Goal: Information Seeking & Learning: Find specific fact

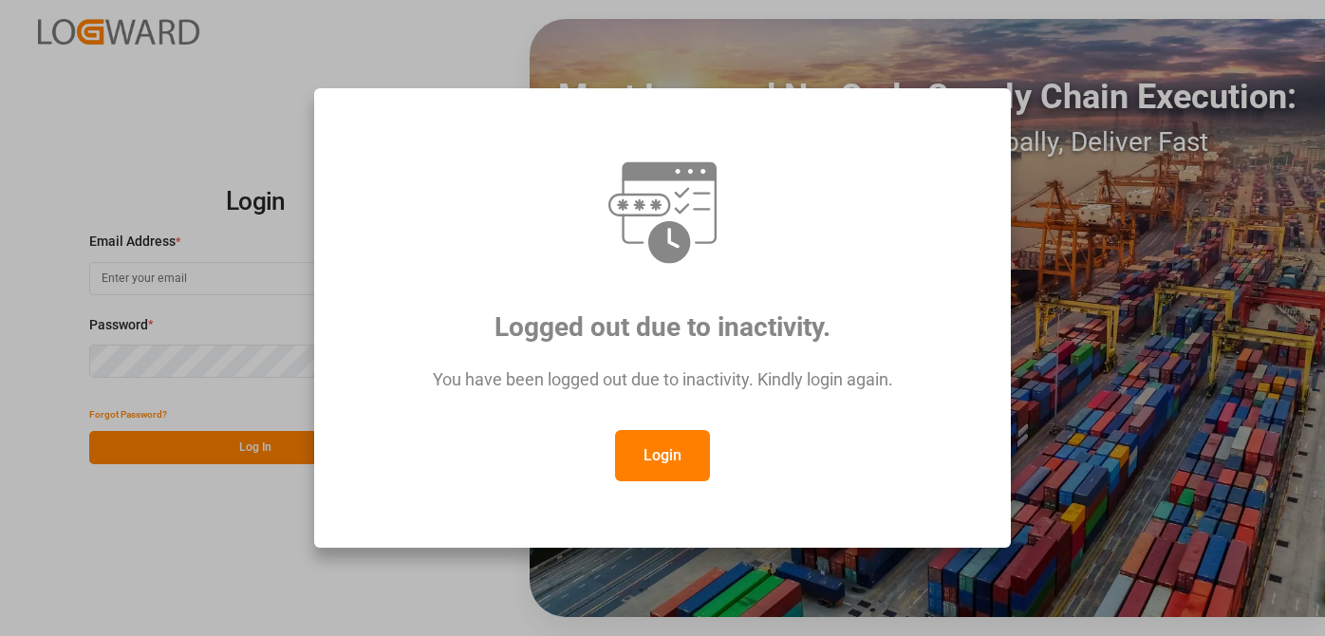
click at [663, 436] on button "Login" at bounding box center [662, 455] width 95 height 51
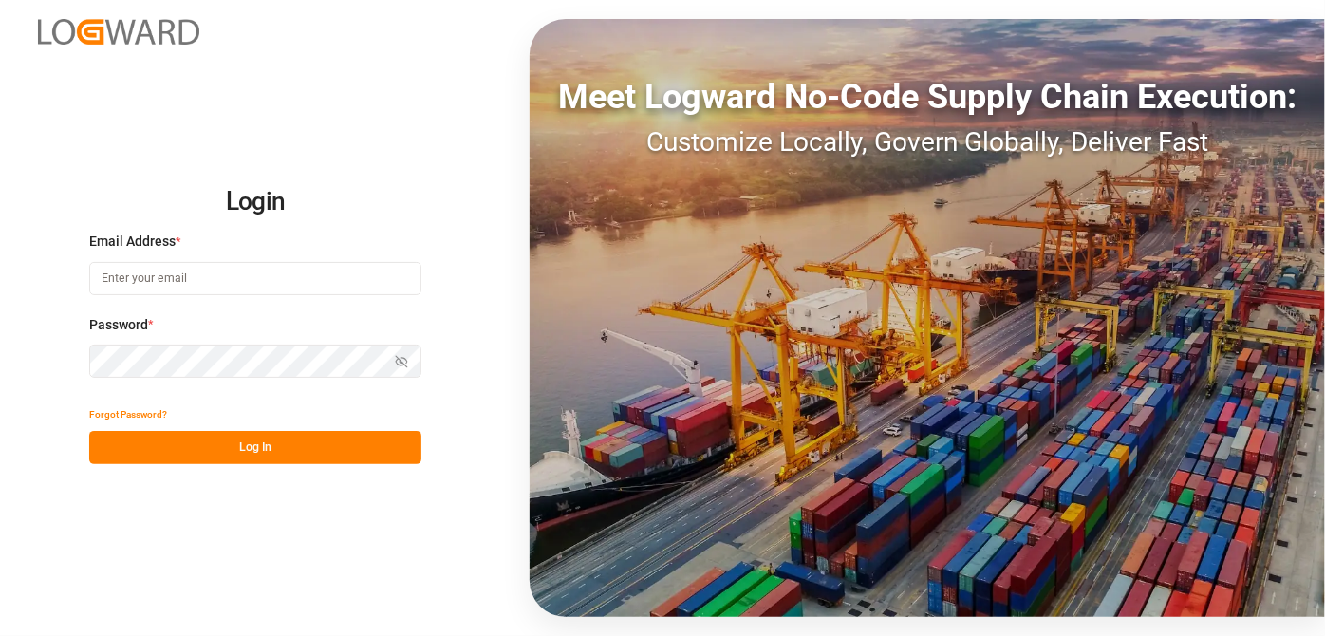
click at [196, 288] on input at bounding box center [255, 278] width 332 height 33
type input "[EMAIL_ADDRESS][PERSON_NAME][DOMAIN_NAME]"
click at [308, 451] on button "Log In" at bounding box center [255, 447] width 332 height 33
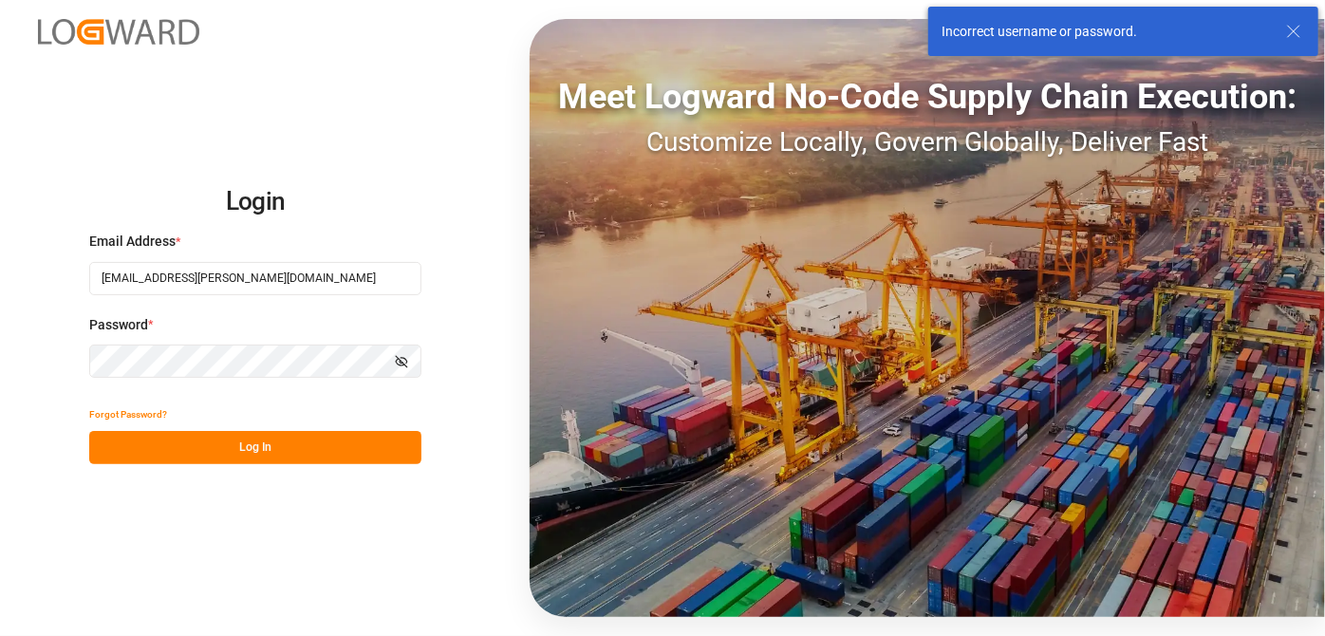
drag, startPoint x: 214, startPoint y: 408, endPoint x: 222, endPoint y: 382, distance: 26.7
click at [213, 406] on div "Forgot Password?" at bounding box center [255, 414] width 332 height 33
click at [0, 319] on div "Login Email Address * [EMAIL_ADDRESS][PERSON_NAME][DOMAIN_NAME] Password * Show…" at bounding box center [662, 318] width 1325 height 636
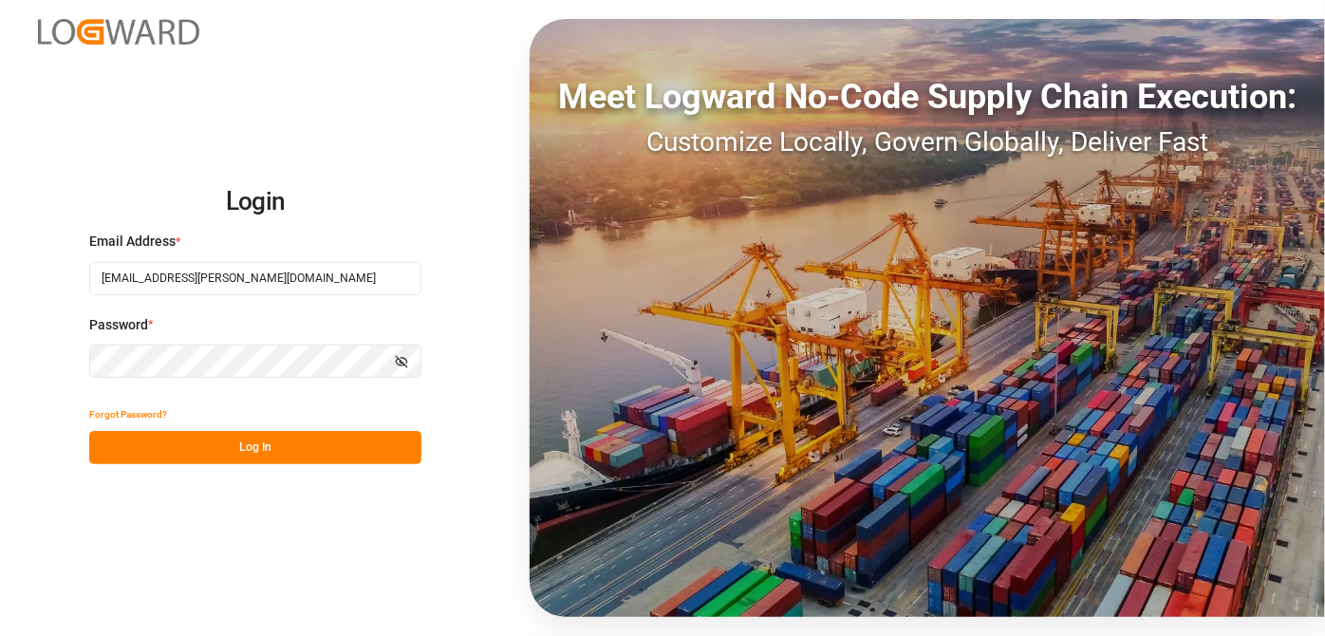
click at [265, 444] on button "Log In" at bounding box center [255, 447] width 332 height 33
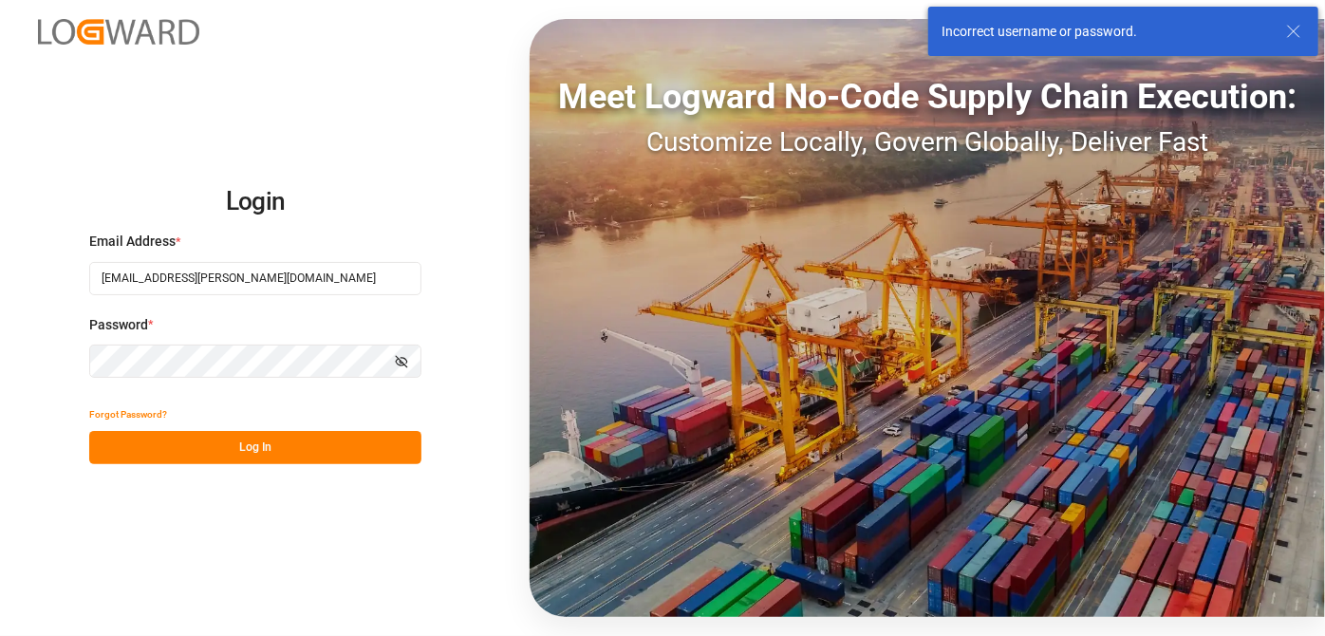
click at [419, 367] on button "Show password" at bounding box center [402, 361] width 40 height 33
click at [402, 364] on icon "button" at bounding box center [401, 362] width 11 height 8
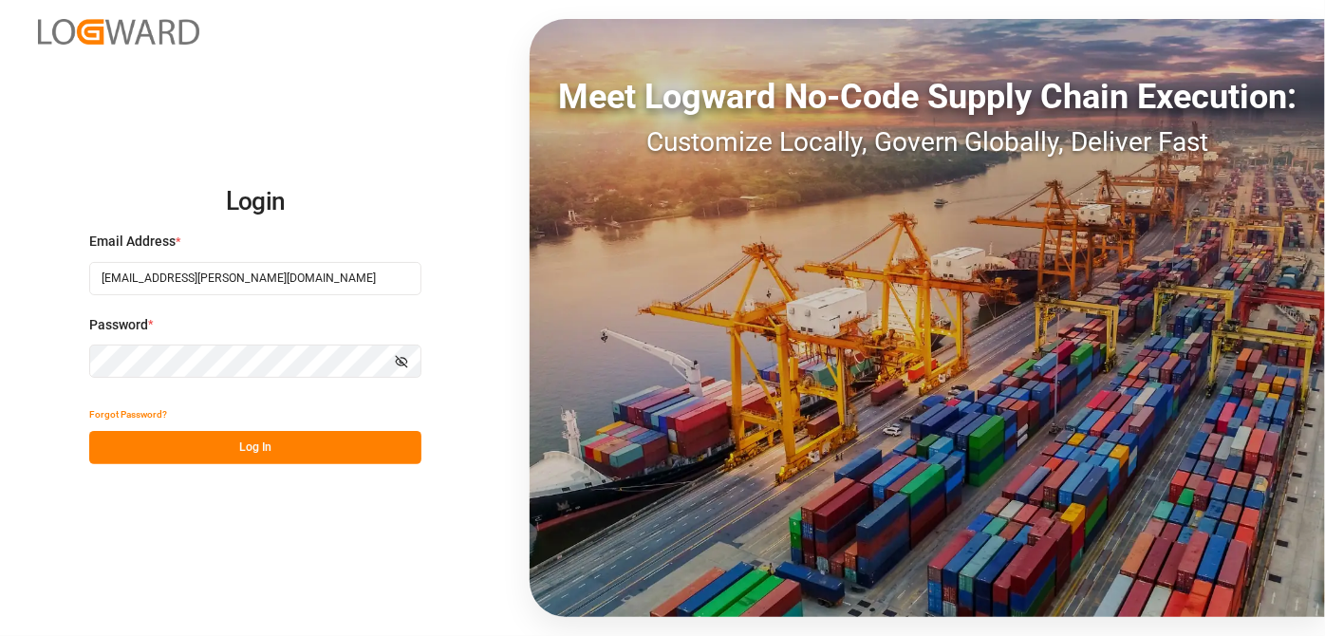
click at [316, 456] on button "Log In" at bounding box center [255, 447] width 332 height 33
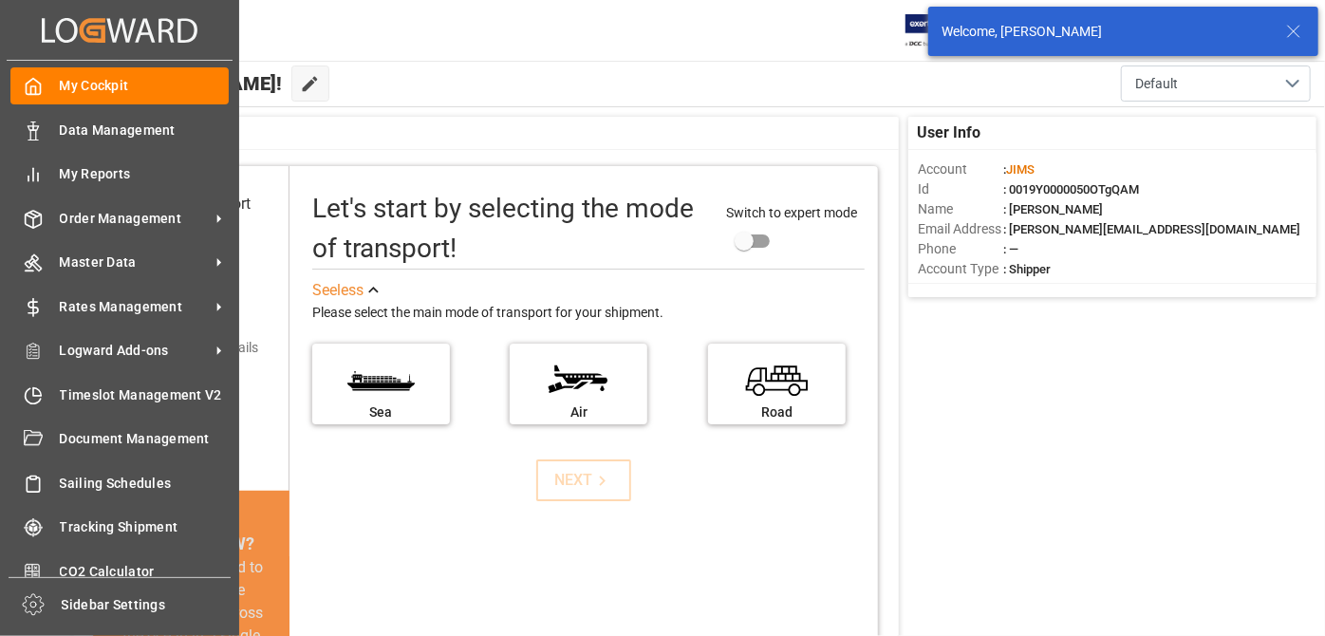
click at [191, 281] on div "My Cockpit My Cockpit Data Management Data Management My Reports My Reports Ord…" at bounding box center [120, 319] width 226 height 516
click at [192, 271] on div "Master Data Master Data" at bounding box center [119, 262] width 218 height 37
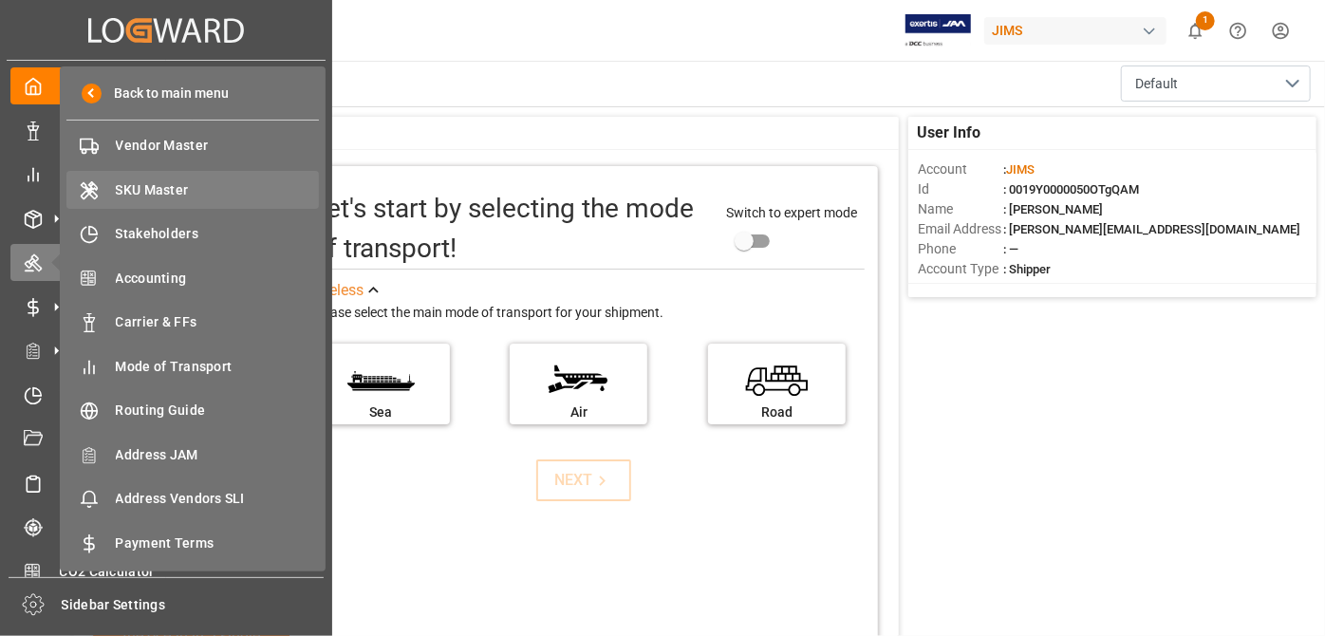
click at [143, 197] on span "SKU Master" at bounding box center [218, 190] width 204 height 20
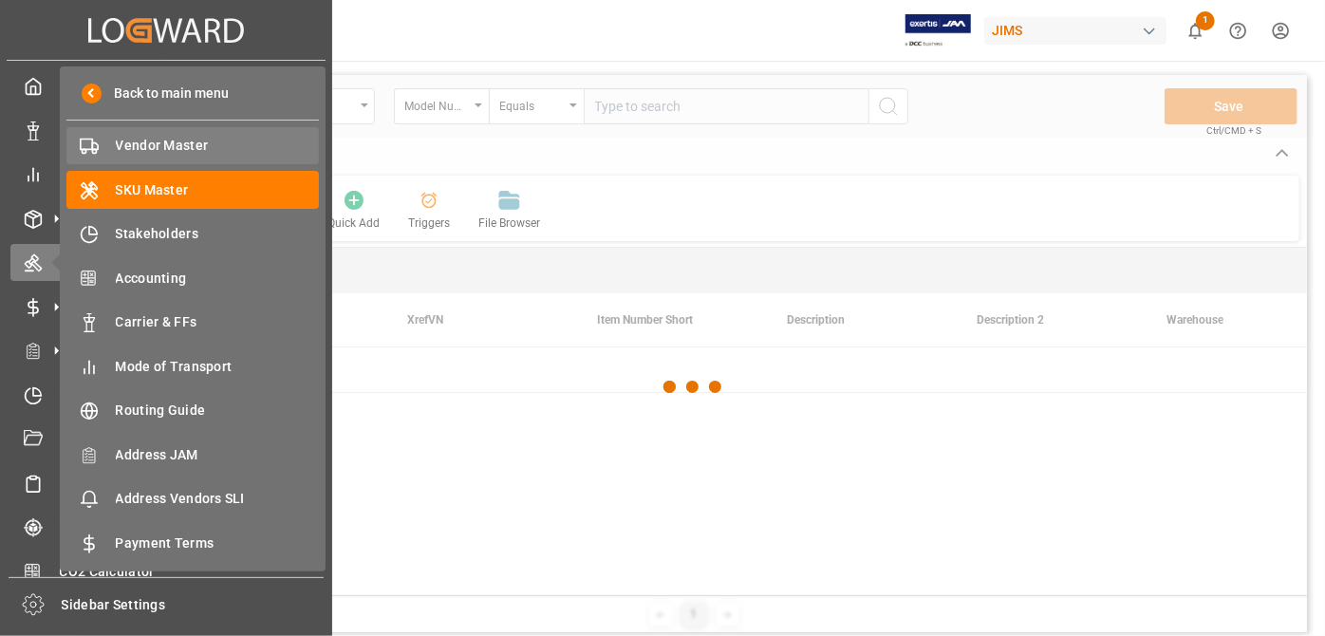
click at [183, 136] on span "Vendor Master" at bounding box center [218, 146] width 204 height 20
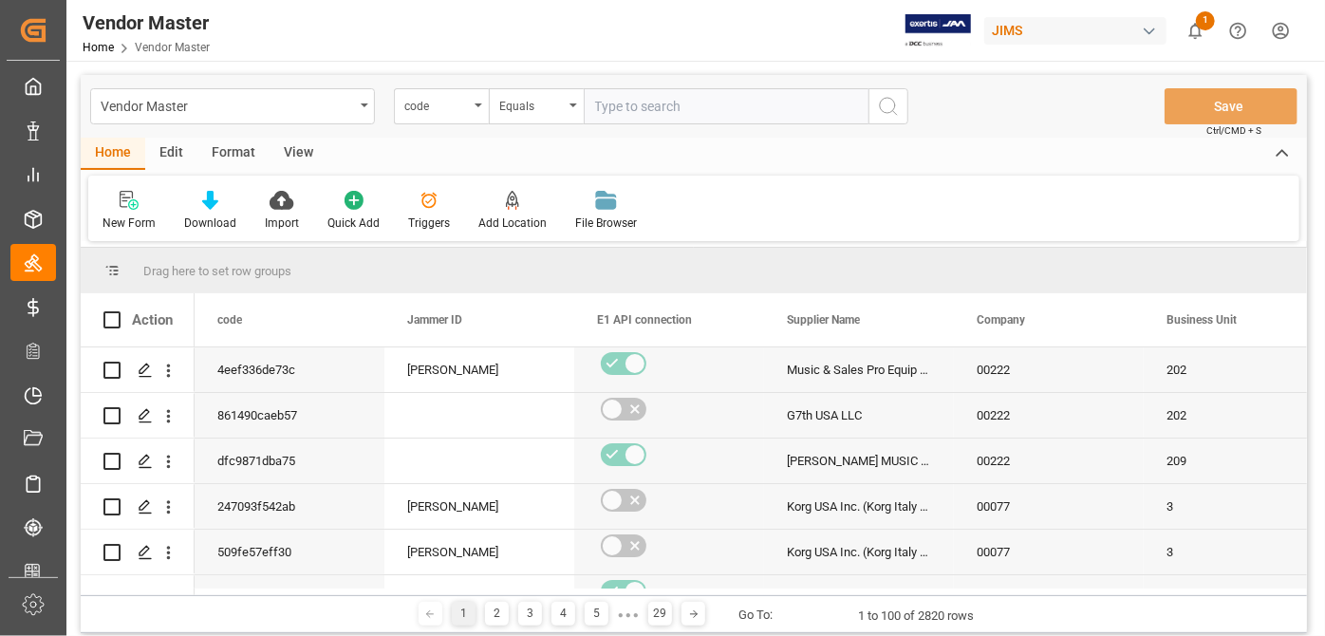
click at [475, 84] on div "Vendor Master code Equals Save Ctrl/CMD + S" at bounding box center [694, 106] width 1226 height 63
click at [468, 99] on div "code" at bounding box center [436, 104] width 65 height 22
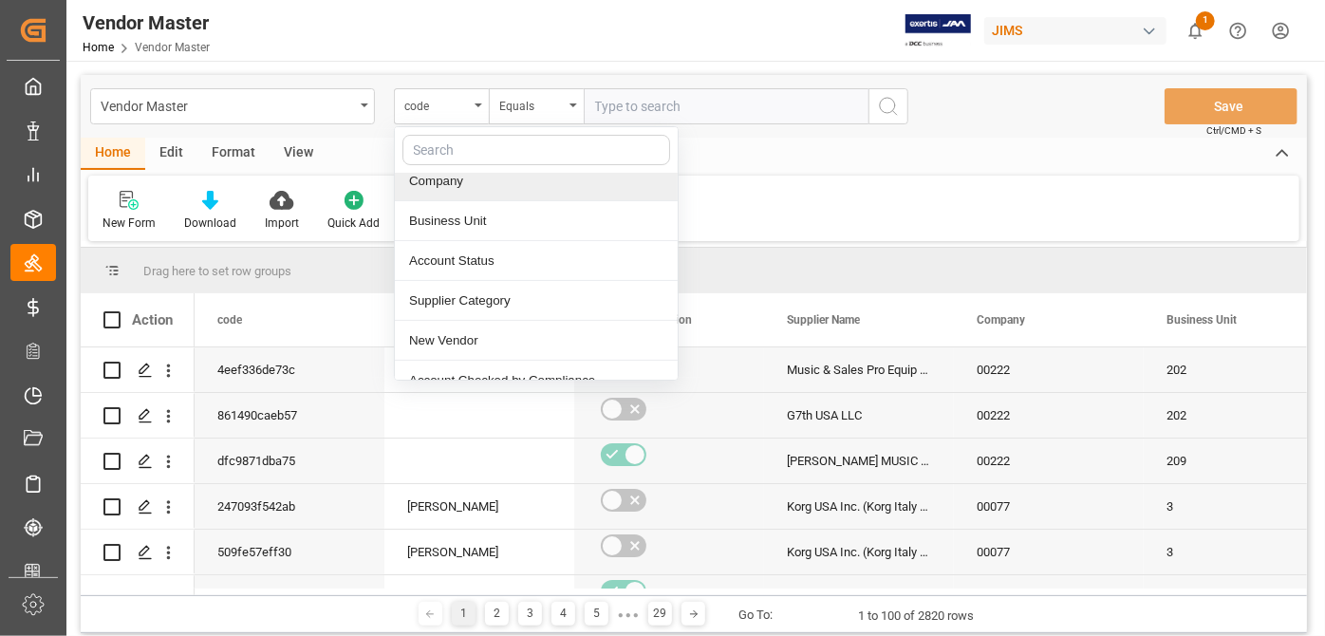
click at [474, 154] on input "text" at bounding box center [536, 150] width 268 height 30
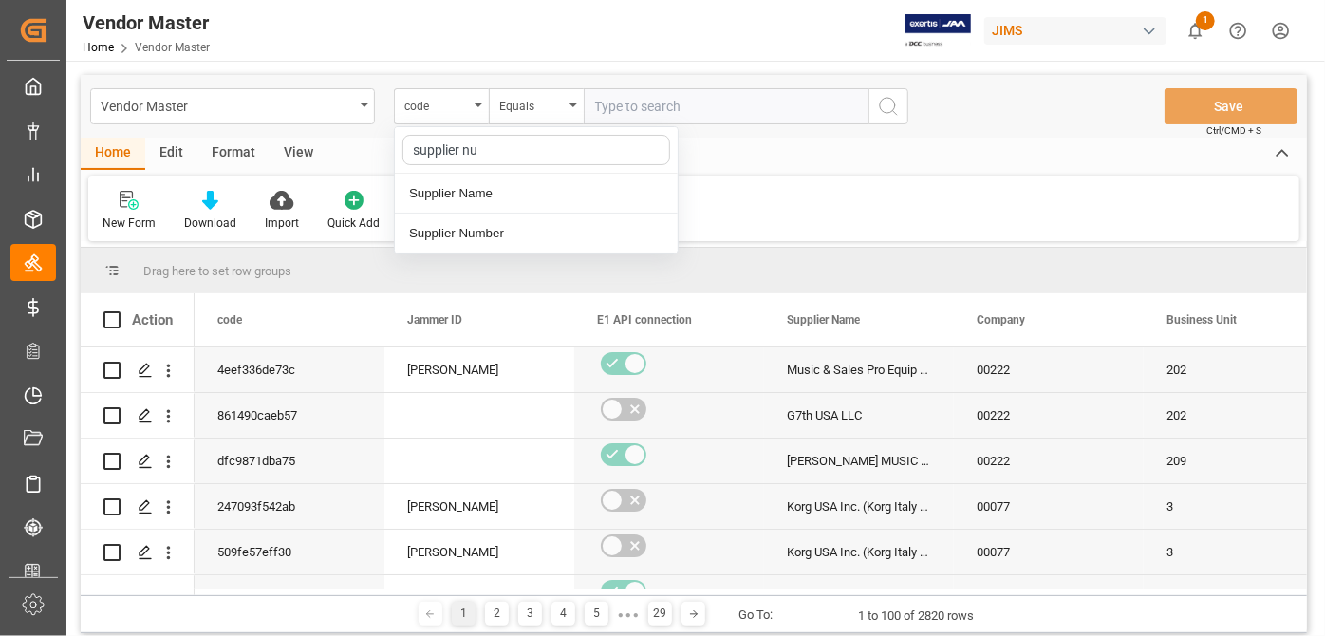
type input "supplier num"
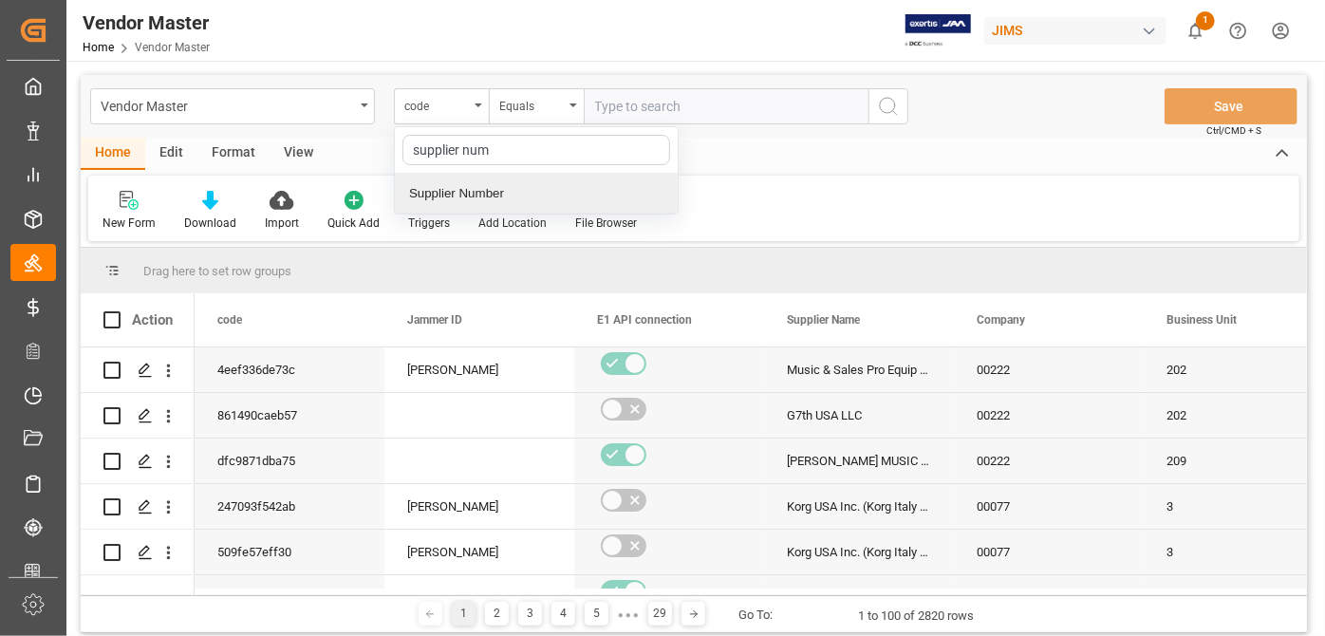
click at [525, 180] on div "Supplier Number" at bounding box center [536, 194] width 283 height 40
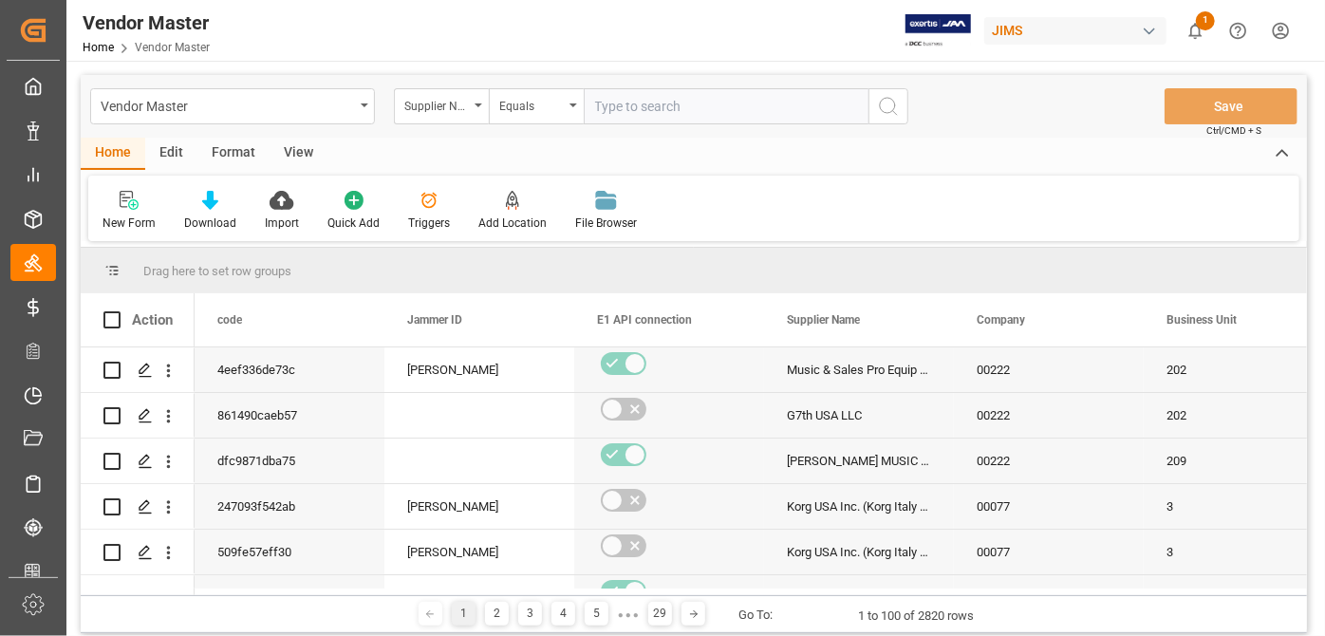
click at [723, 104] on input "text" at bounding box center [726, 106] width 285 height 36
paste input "752518"
type input "752518"
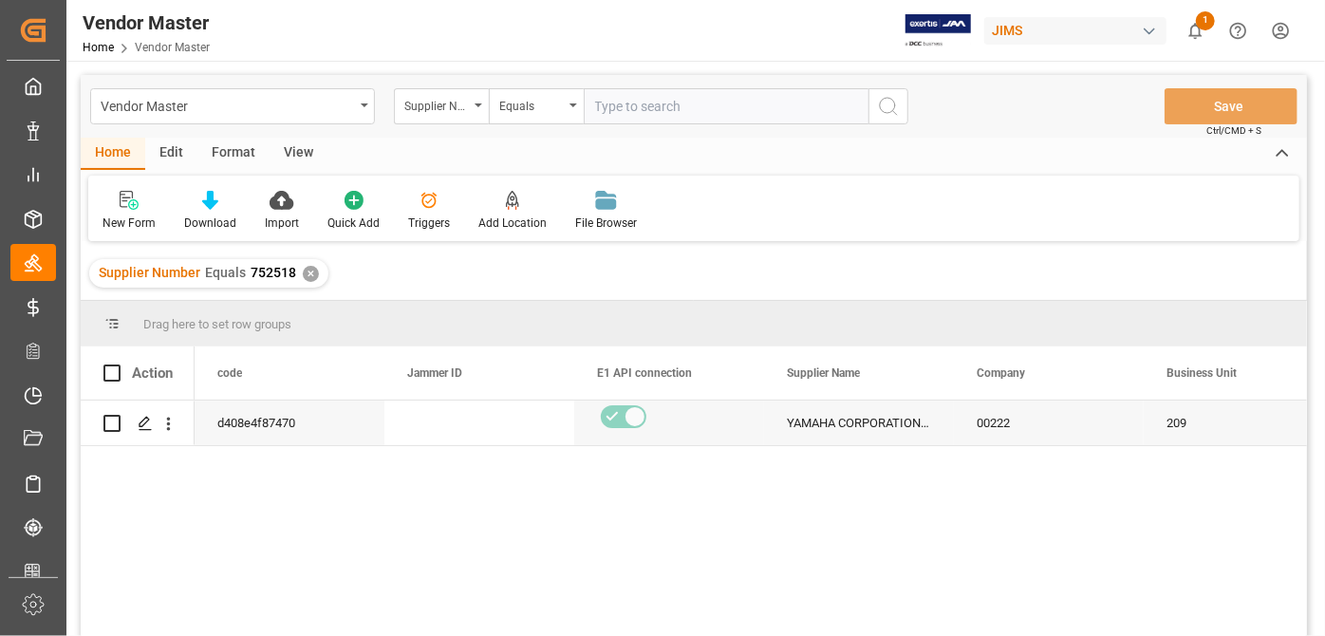
scroll to position [172, 0]
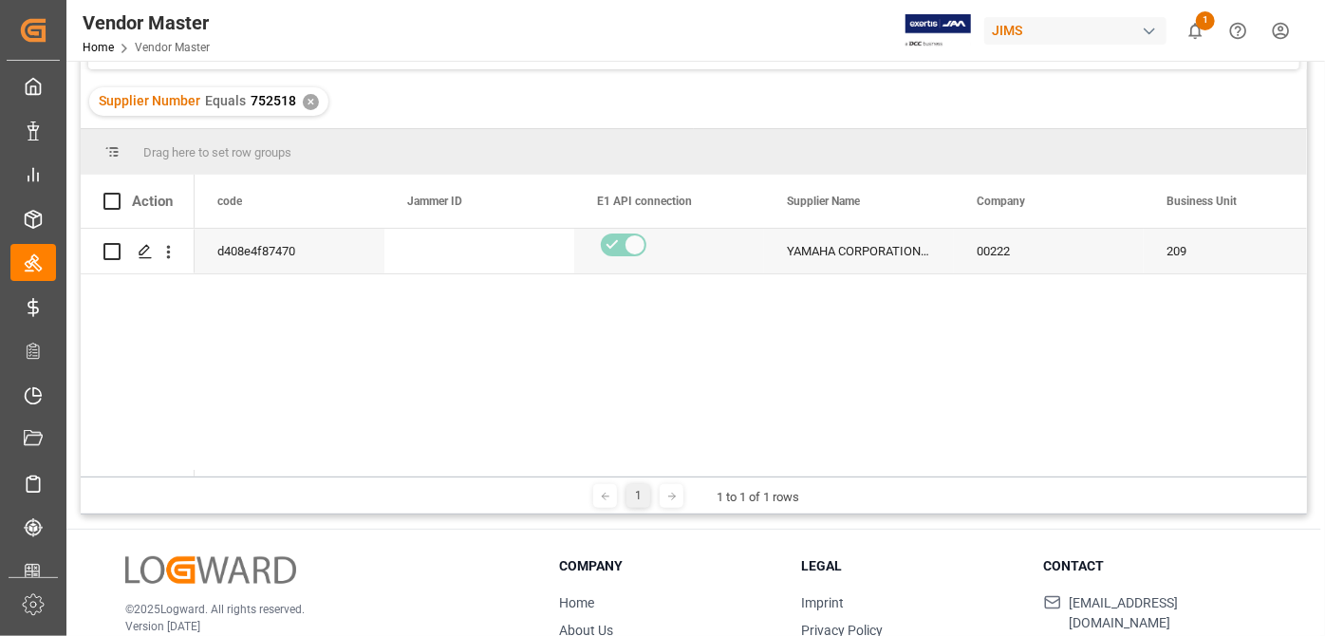
click at [267, 477] on div "1 1 to 1 of 1 rows" at bounding box center [694, 495] width 1226 height 38
drag, startPoint x: 267, startPoint y: 477, endPoint x: 442, endPoint y: 475, distance: 175.6
click at [444, 476] on div "1 1 to 1 of 1 rows" at bounding box center [694, 495] width 1226 height 38
drag, startPoint x: 252, startPoint y: 469, endPoint x: 453, endPoint y: 466, distance: 201.2
click at [453, 466] on div "Action code Jammer ID E1 API connection" at bounding box center [694, 326] width 1226 height 302
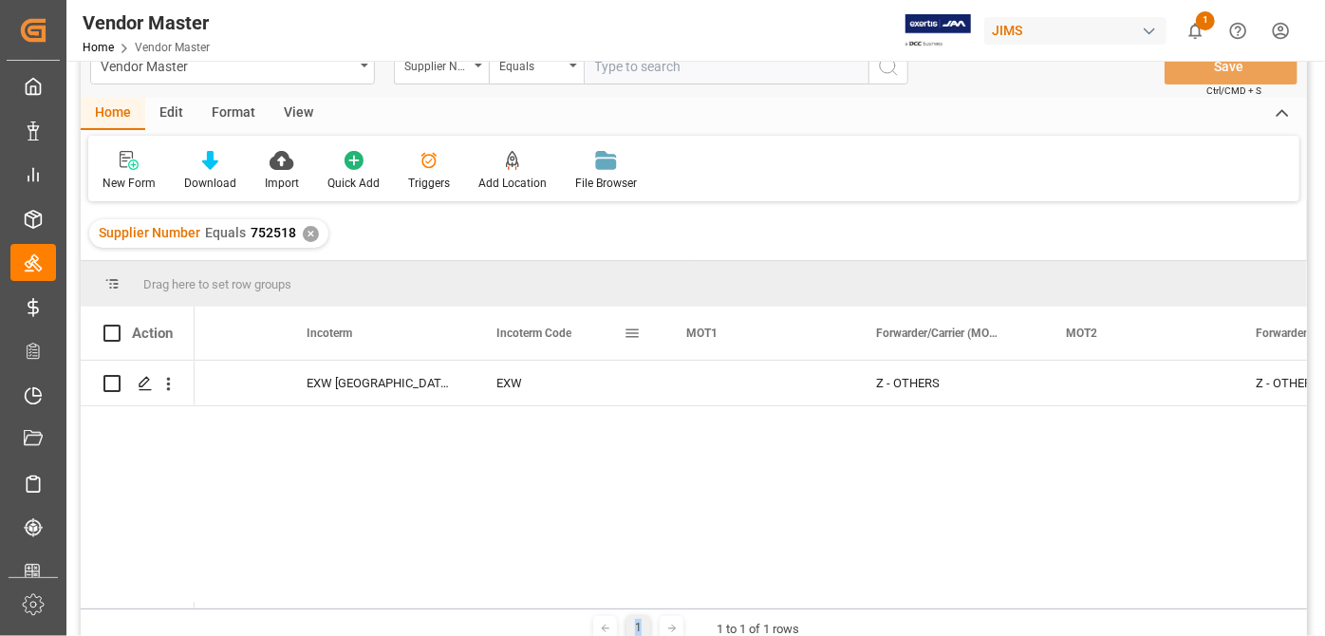
scroll to position [0, 0]
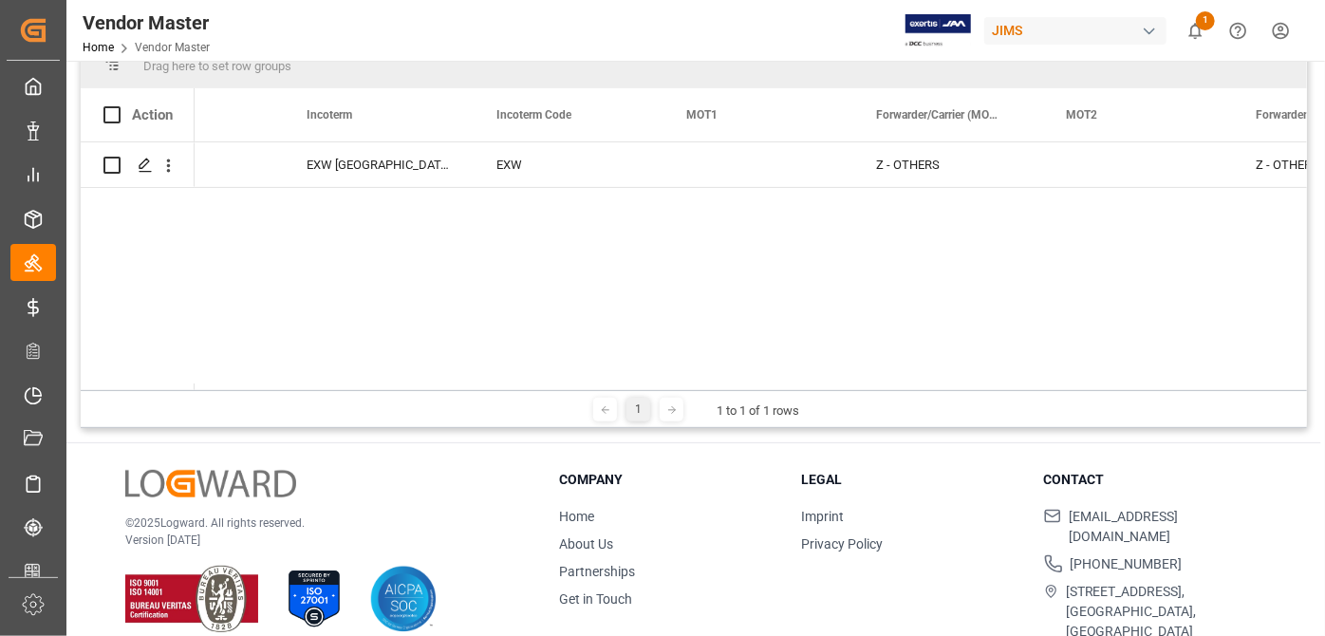
click at [706, 392] on div "1 1 to 1 of 1 rows" at bounding box center [694, 409] width 1226 height 38
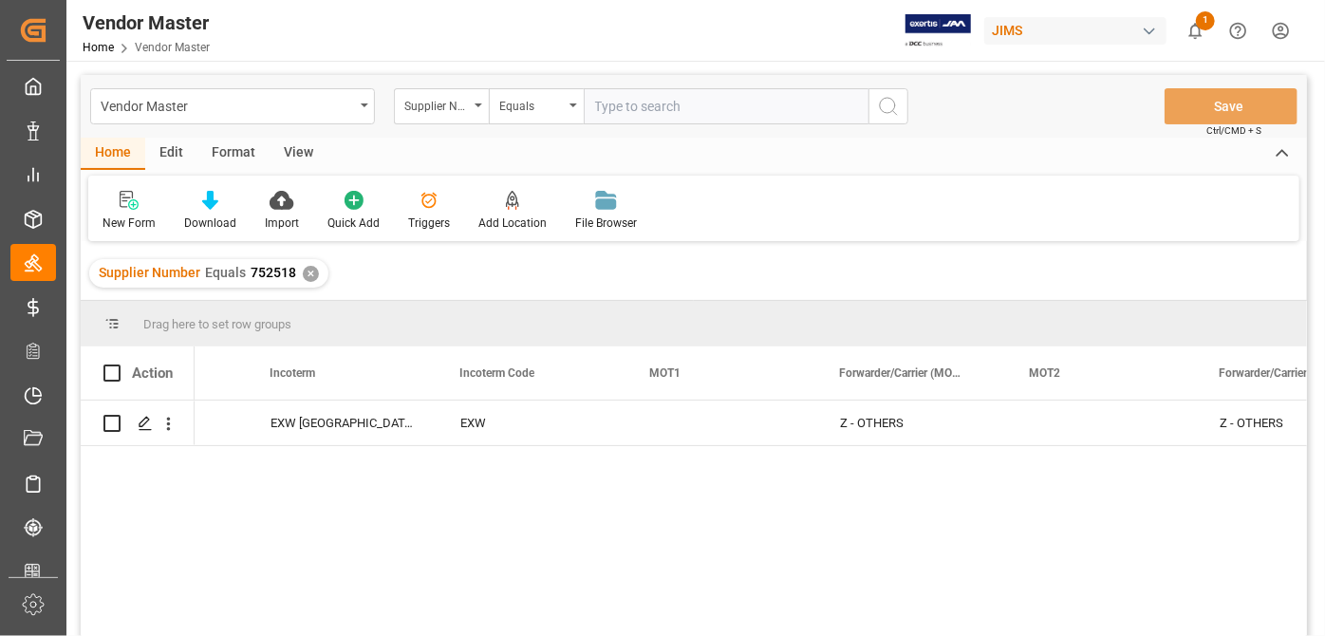
drag, startPoint x: 582, startPoint y: 109, endPoint x: 590, endPoint y: 114, distance: 9.8
click at [588, 112] on div "Supplier Number Equals" at bounding box center [651, 106] width 514 height 36
click at [620, 116] on input "text" at bounding box center [726, 106] width 285 height 36
paste input "453644"
type input "453644"
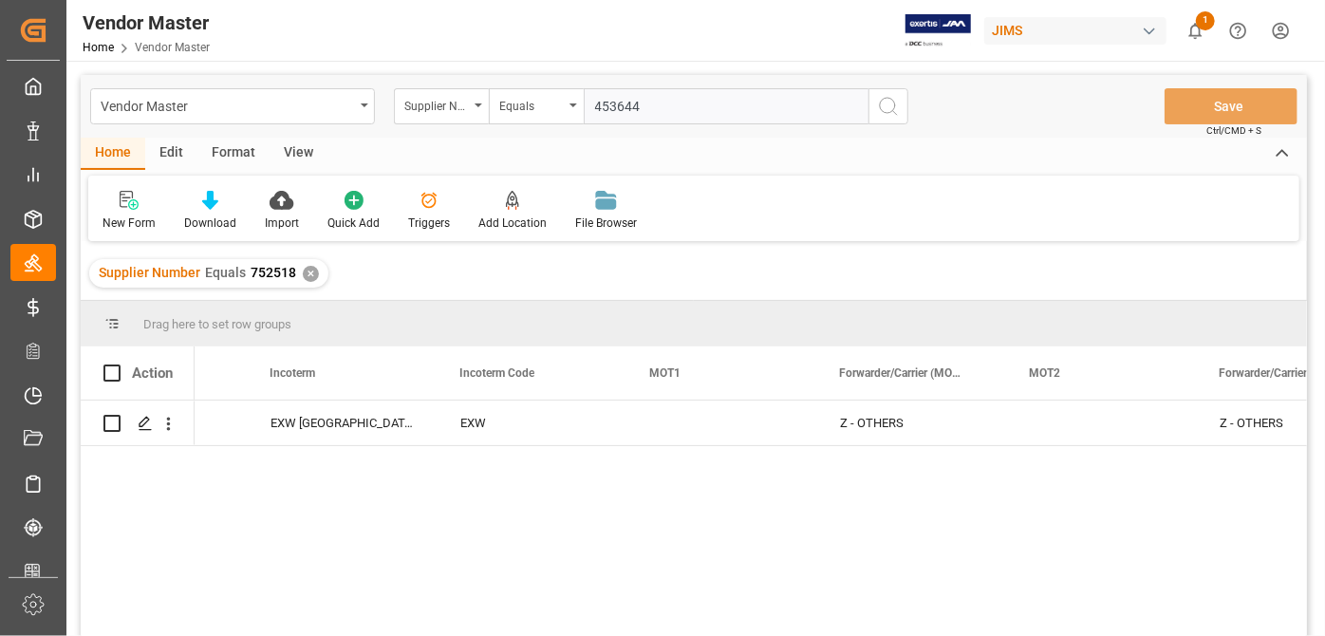
click at [315, 271] on div "✕" at bounding box center [311, 274] width 16 height 16
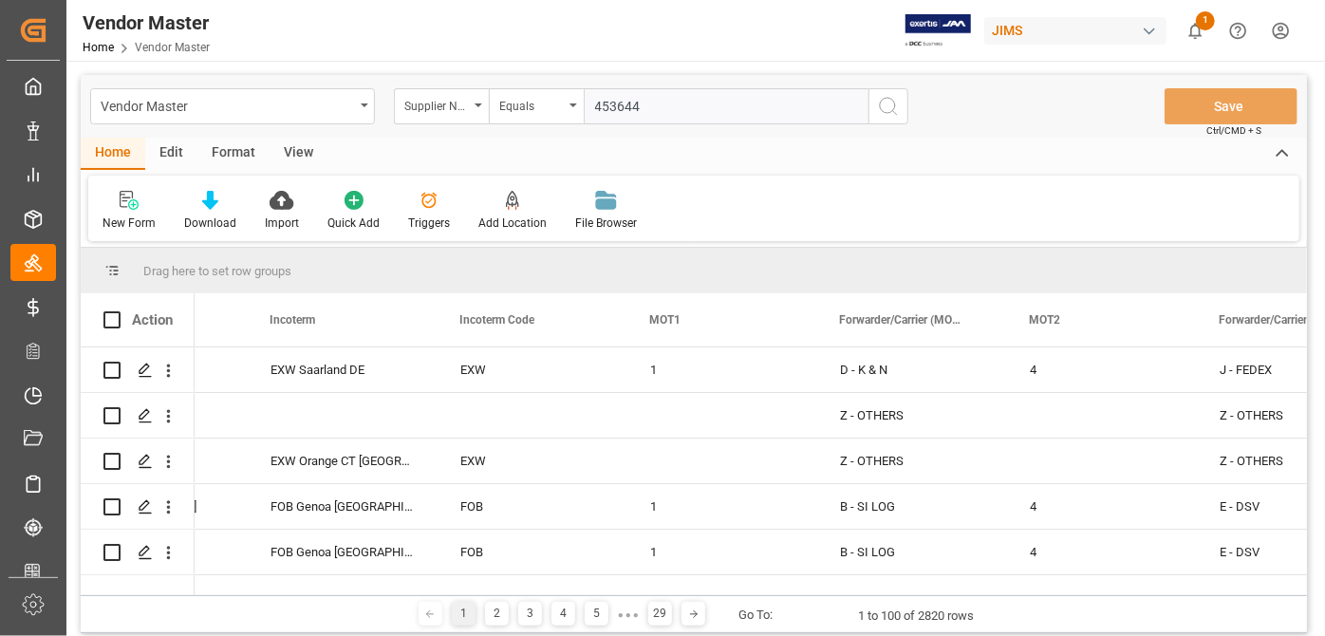
click at [877, 106] on icon "search button" at bounding box center [888, 106] width 23 height 23
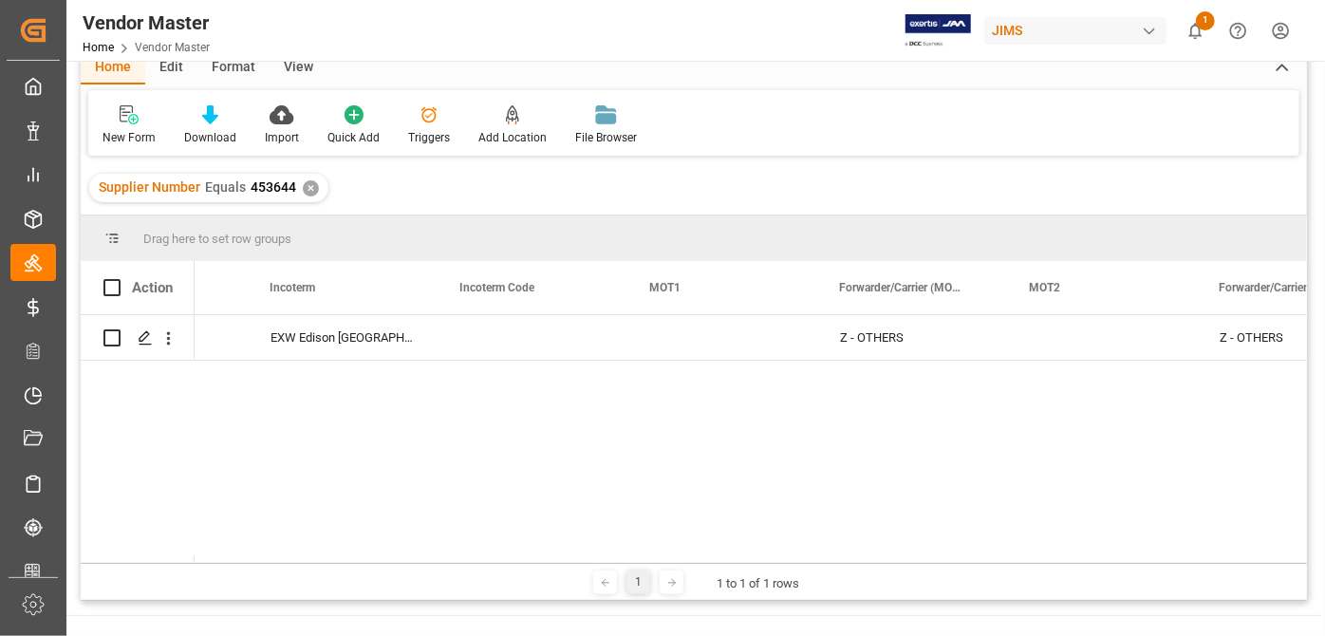
drag, startPoint x: 713, startPoint y: 542, endPoint x: 711, endPoint y: 551, distance: 9.7
click at [713, 544] on div "08854-3702 NJ EXW Edison [GEOGRAPHIC_DATA] [GEOGRAPHIC_DATA] Z - OTHERS Z - OTH…" at bounding box center [751, 439] width 1112 height 248
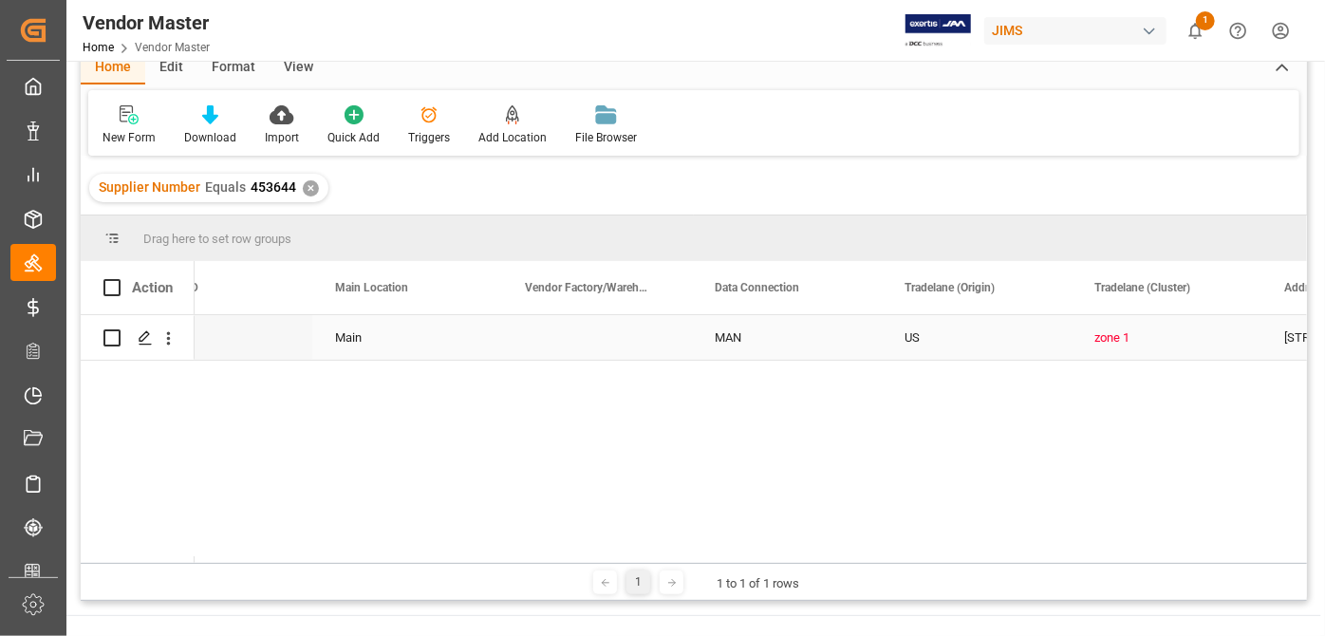
click at [524, 563] on div "1 1 to 1 of 1 rows" at bounding box center [694, 582] width 1226 height 38
